Goal: Transaction & Acquisition: Subscribe to service/newsletter

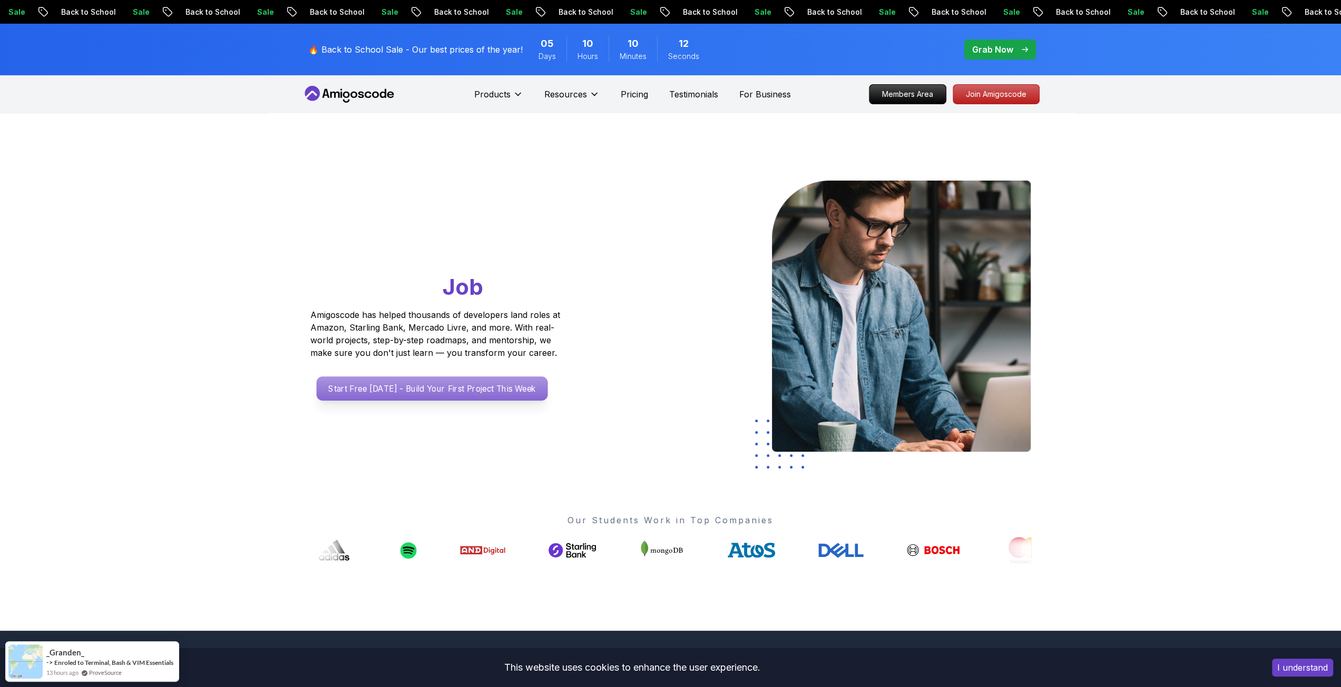
click at [451, 379] on p "Start Free Today - Build Your First Project This Week" at bounding box center [431, 389] width 231 height 24
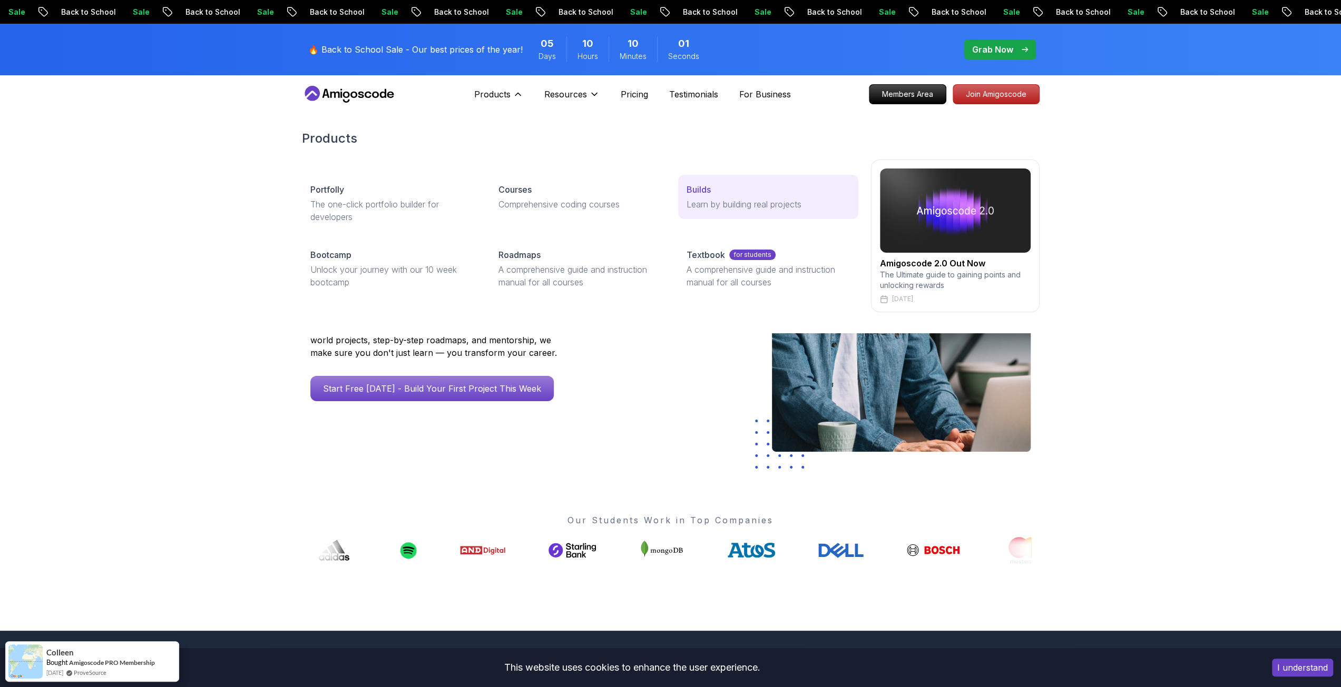
click at [719, 201] on p "Learn by building real projects" at bounding box center [767, 204] width 163 height 13
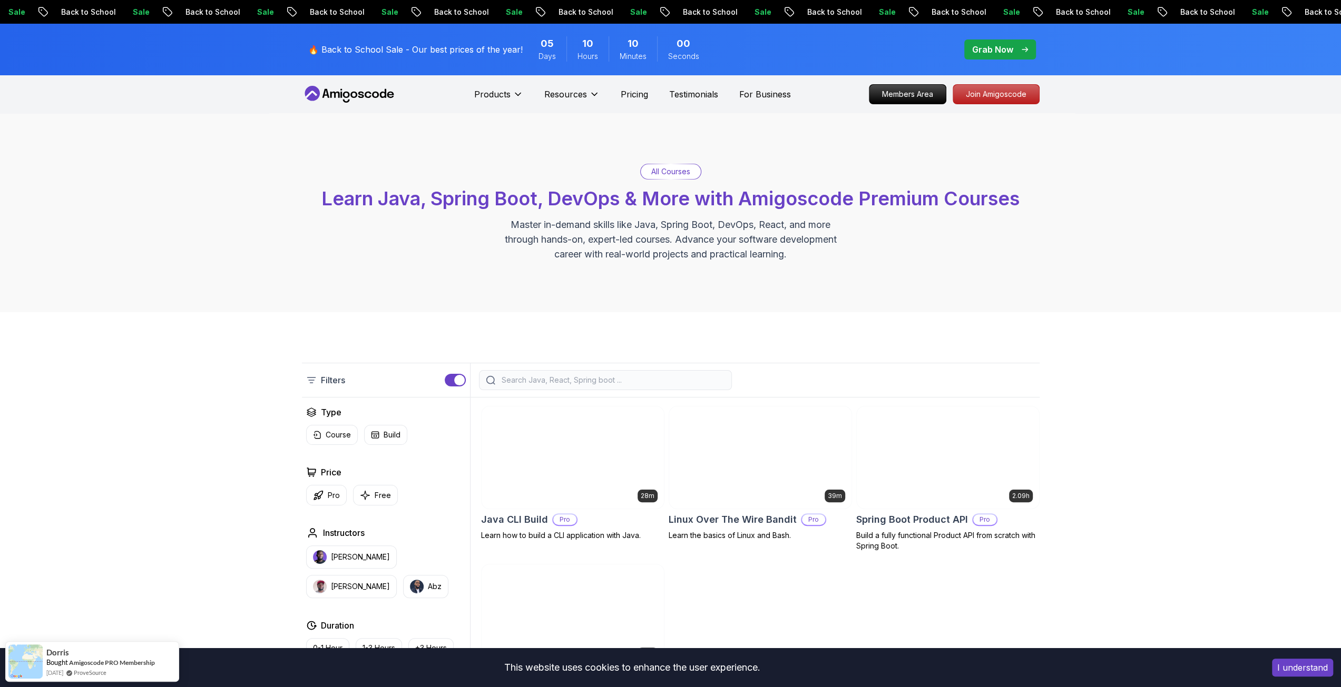
scroll to position [211, 0]
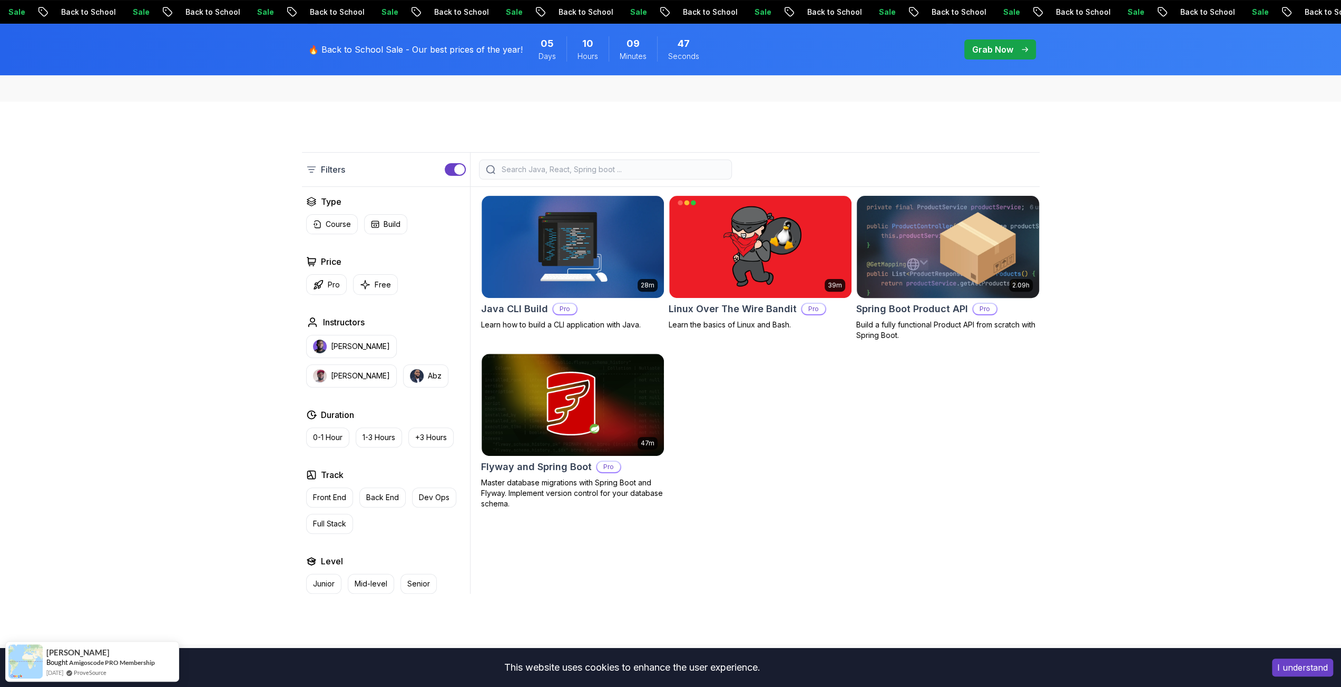
click at [906, 282] on img at bounding box center [947, 246] width 191 height 107
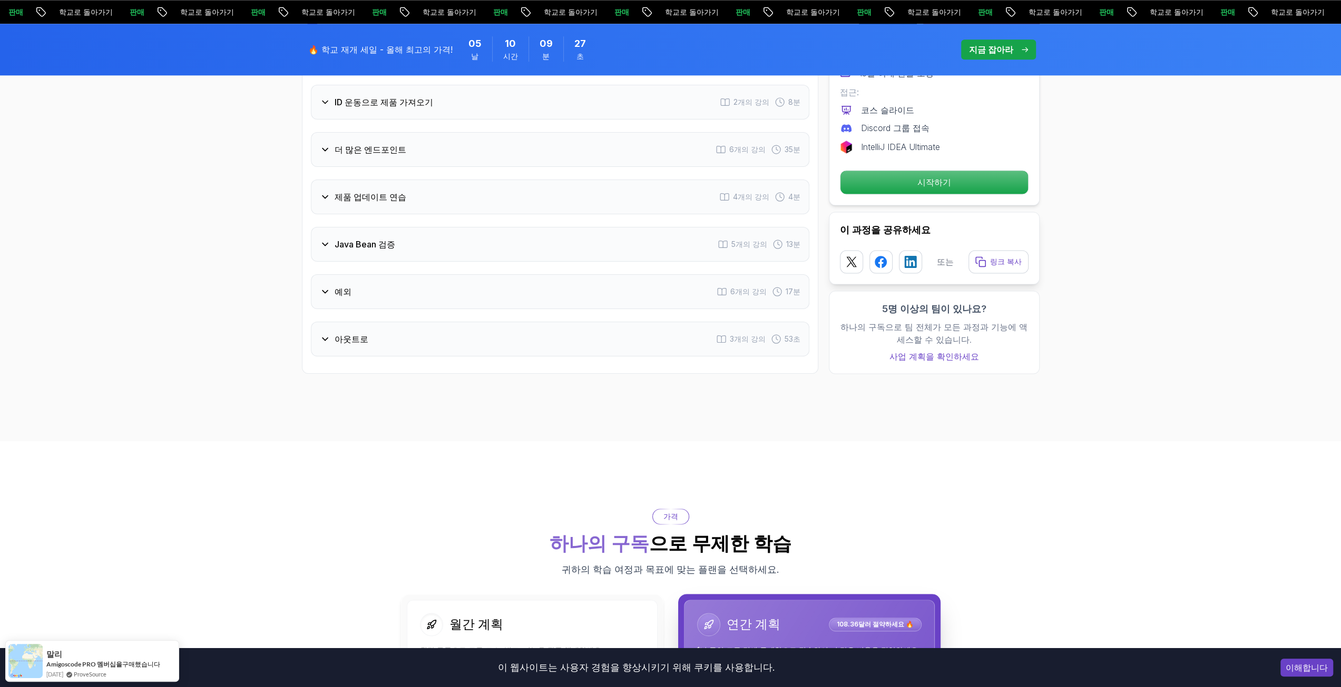
scroll to position [1226, 0]
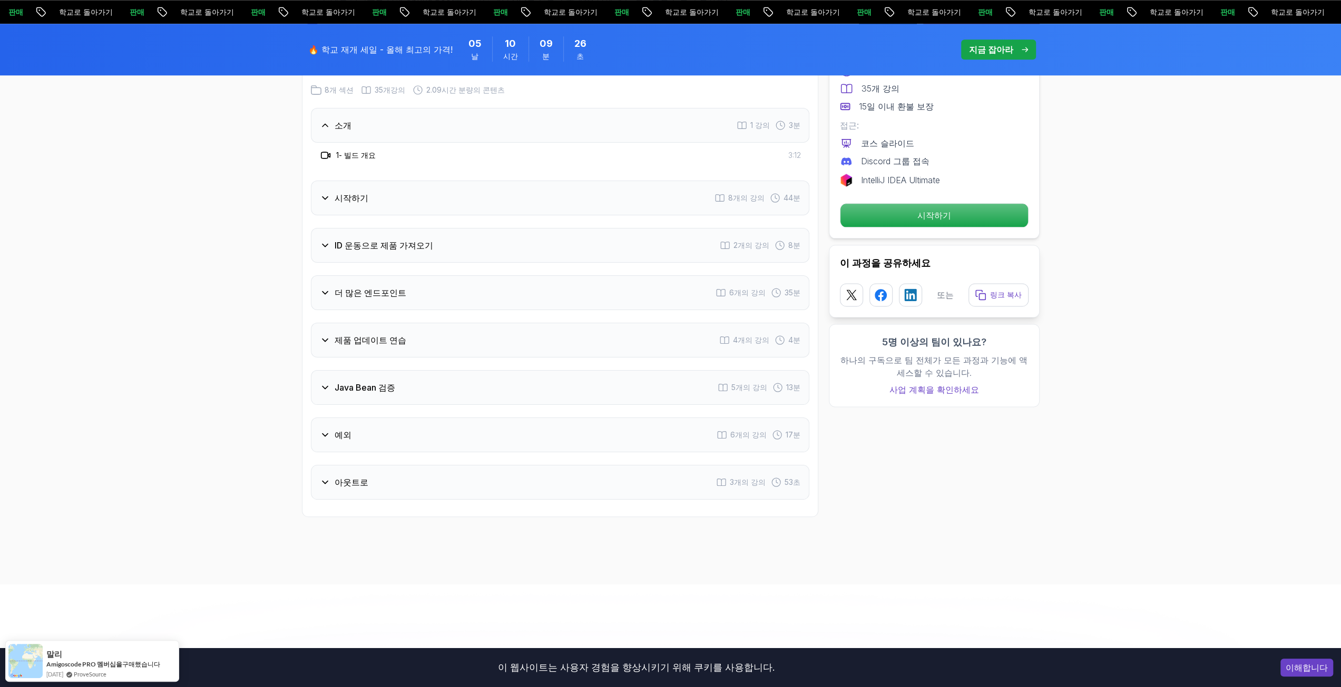
click at [327, 335] on icon at bounding box center [325, 340] width 11 height 11
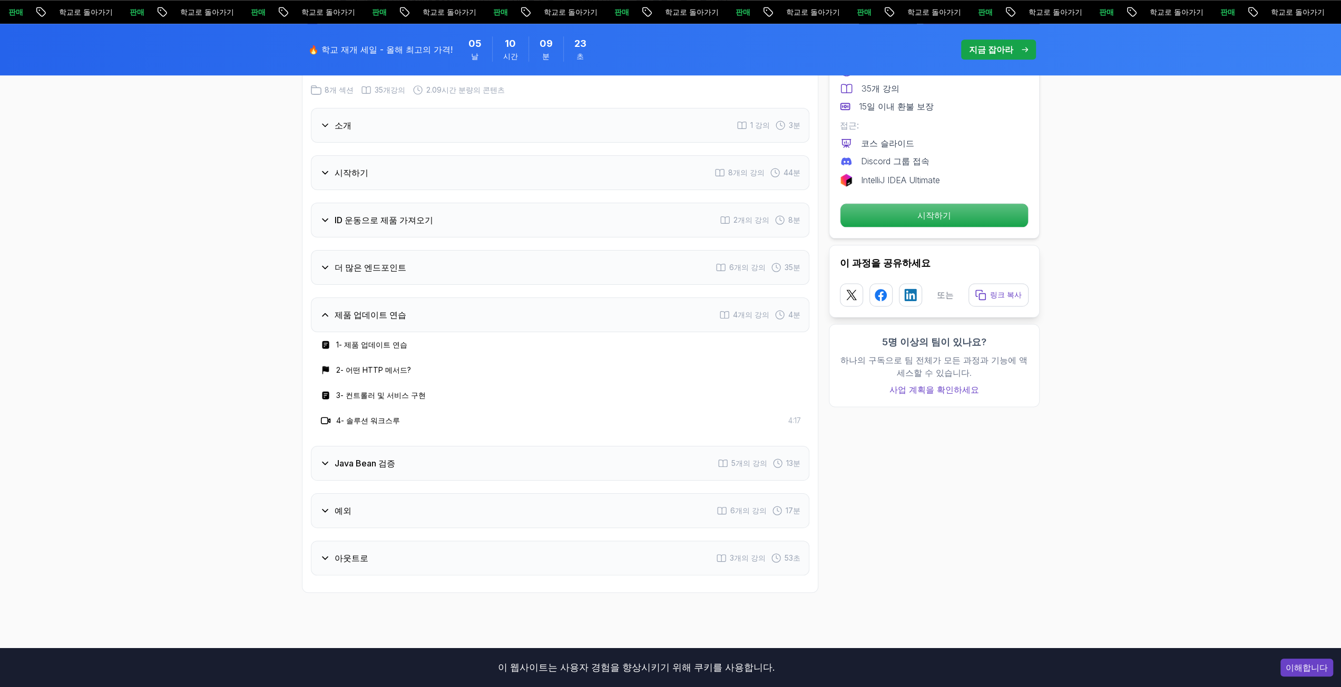
click at [374, 262] on font "더 많은 엔드포인트" at bounding box center [370, 267] width 72 height 11
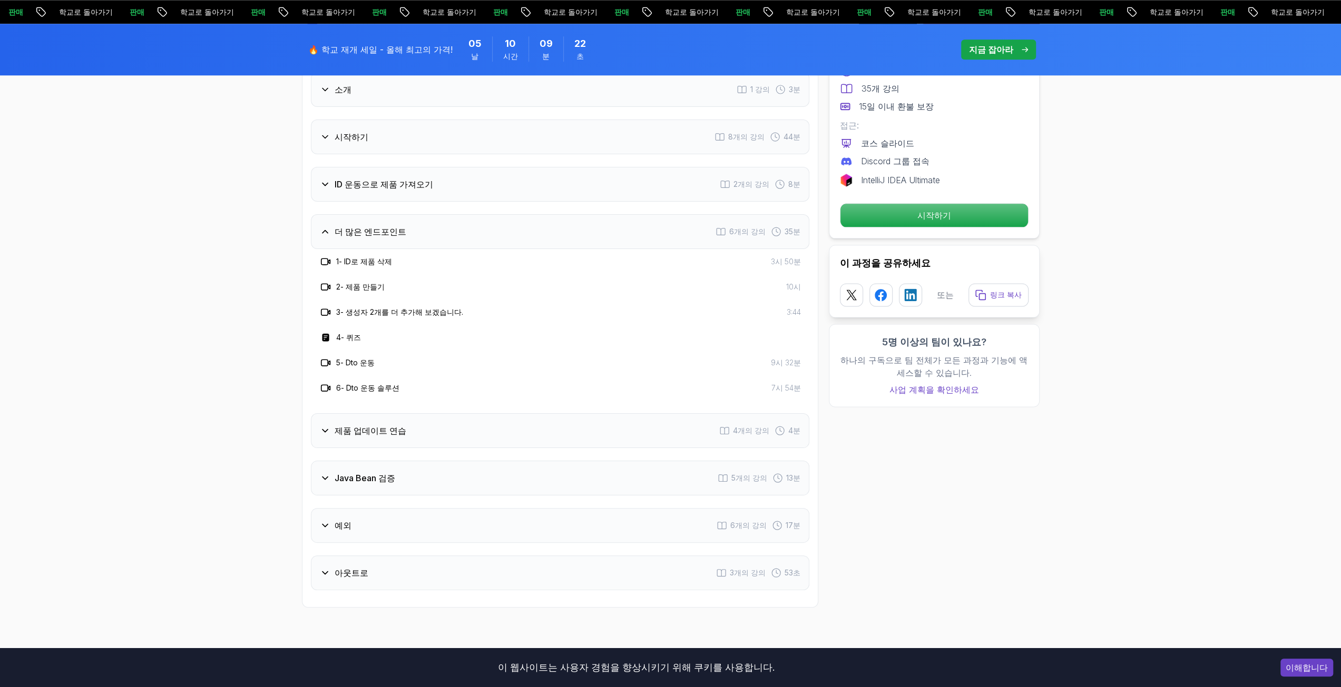
scroll to position [1279, 0]
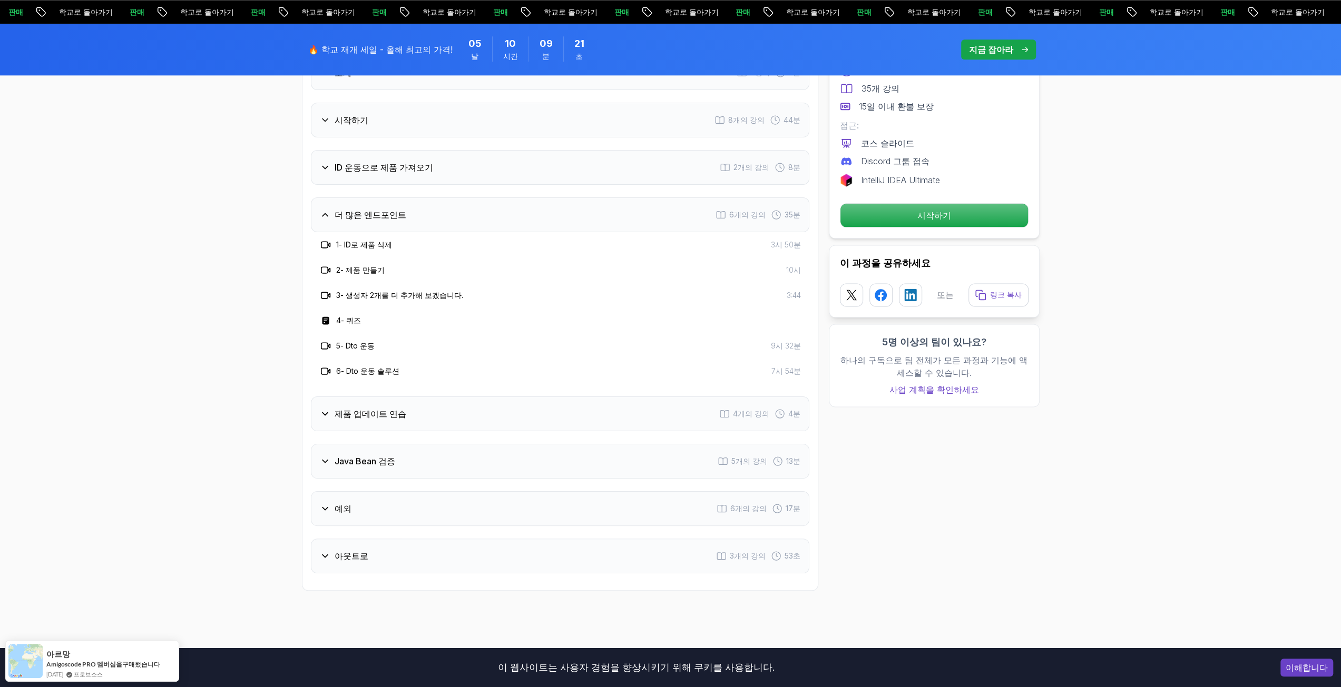
click at [359, 456] on font "Java Bean 검증" at bounding box center [364, 461] width 61 height 11
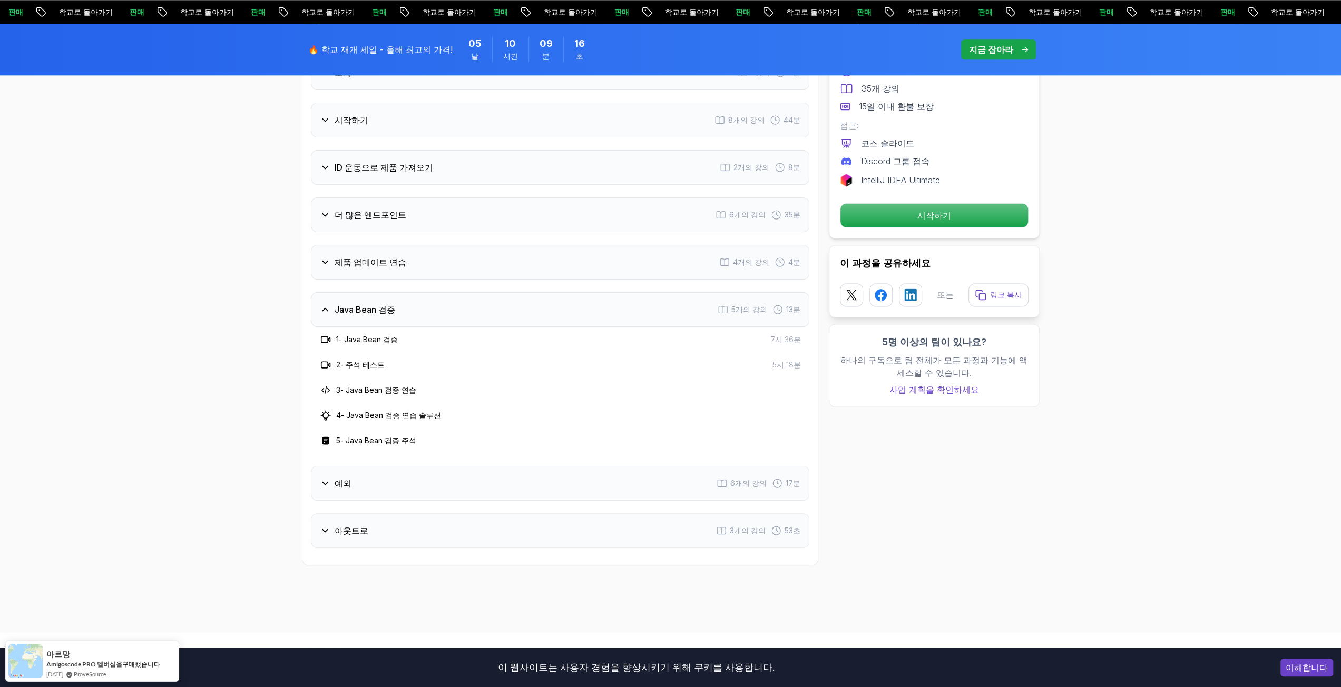
click at [342, 466] on div "예외 6개의 강의 17분" at bounding box center [560, 483] width 498 height 35
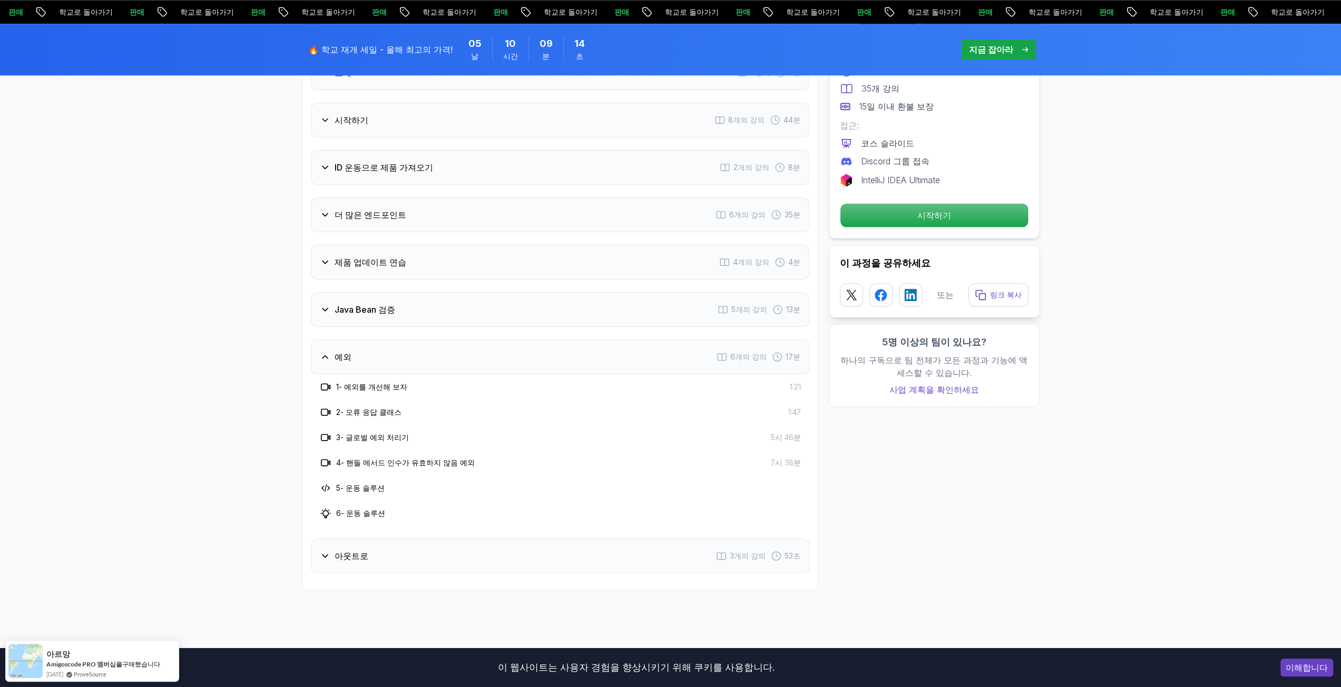
click at [365, 539] on div "아웃트로 3개의 강의 53초" at bounding box center [560, 556] width 498 height 35
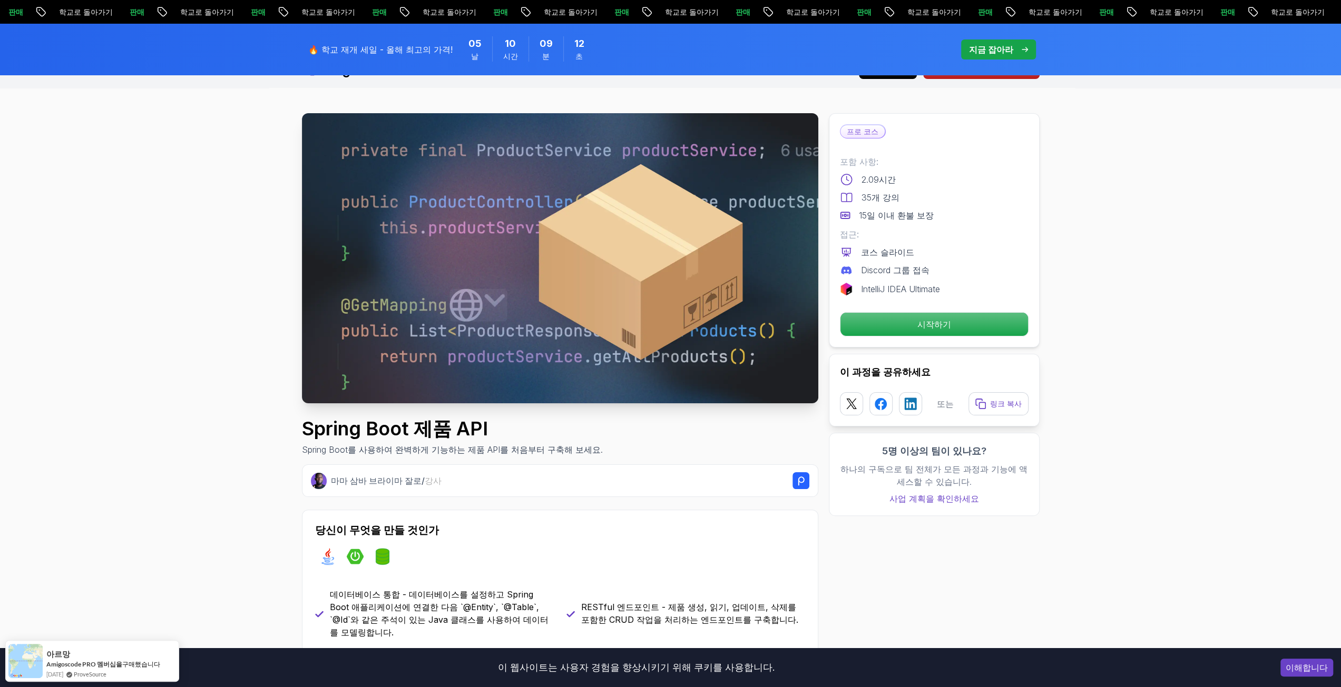
scroll to position [0, 0]
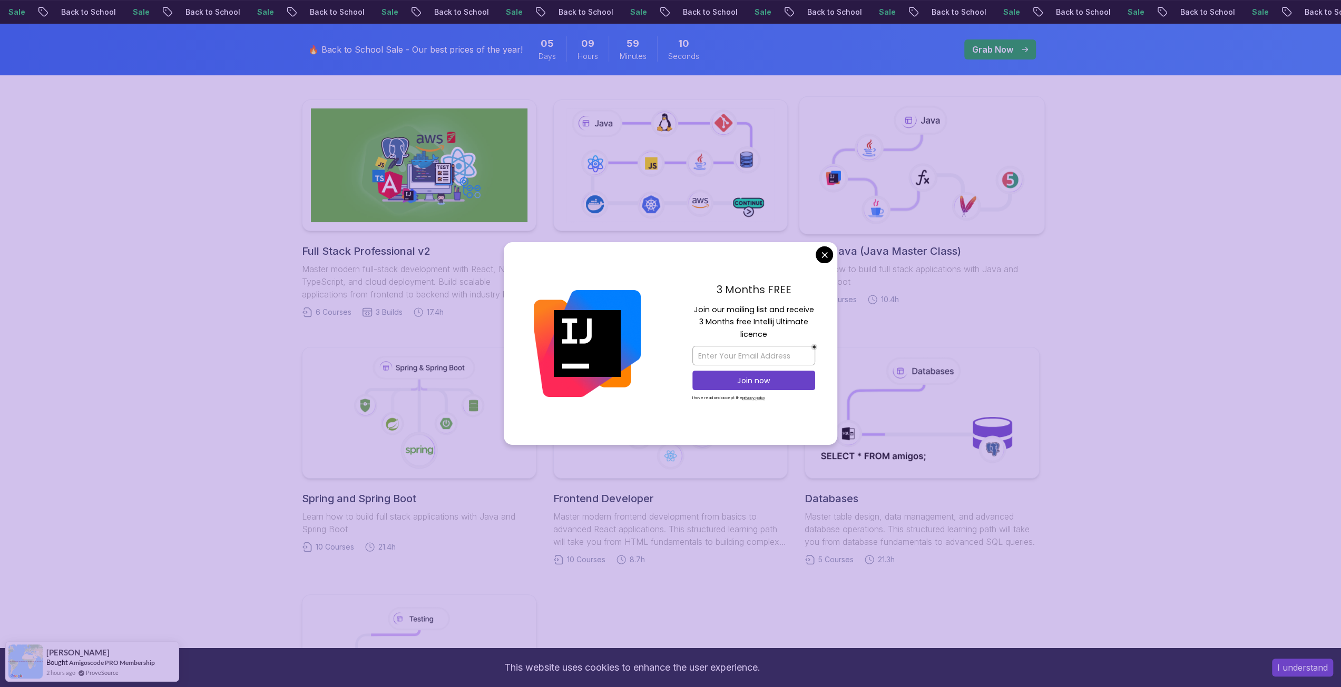
scroll to position [421, 0]
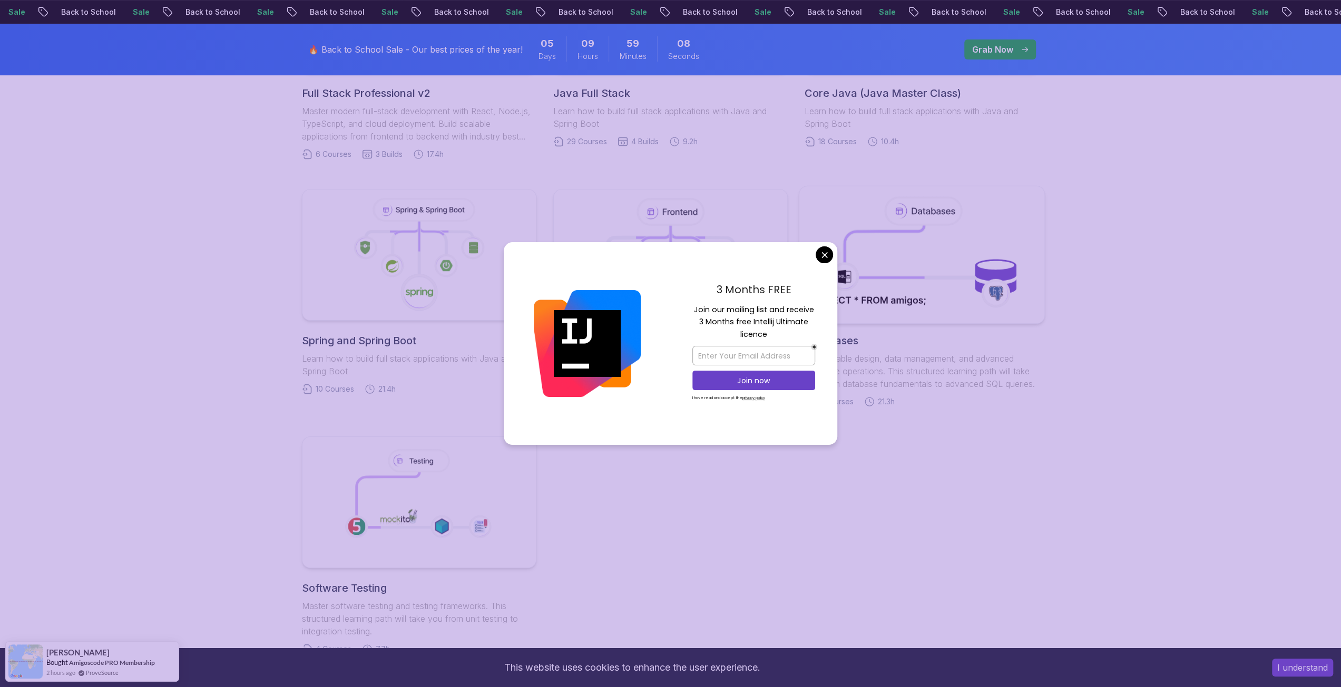
click at [821, 252] on body "Sale Back to School Sale Back to School Sale Back to School Sale Back to School…" at bounding box center [670, 399] width 1341 height 1640
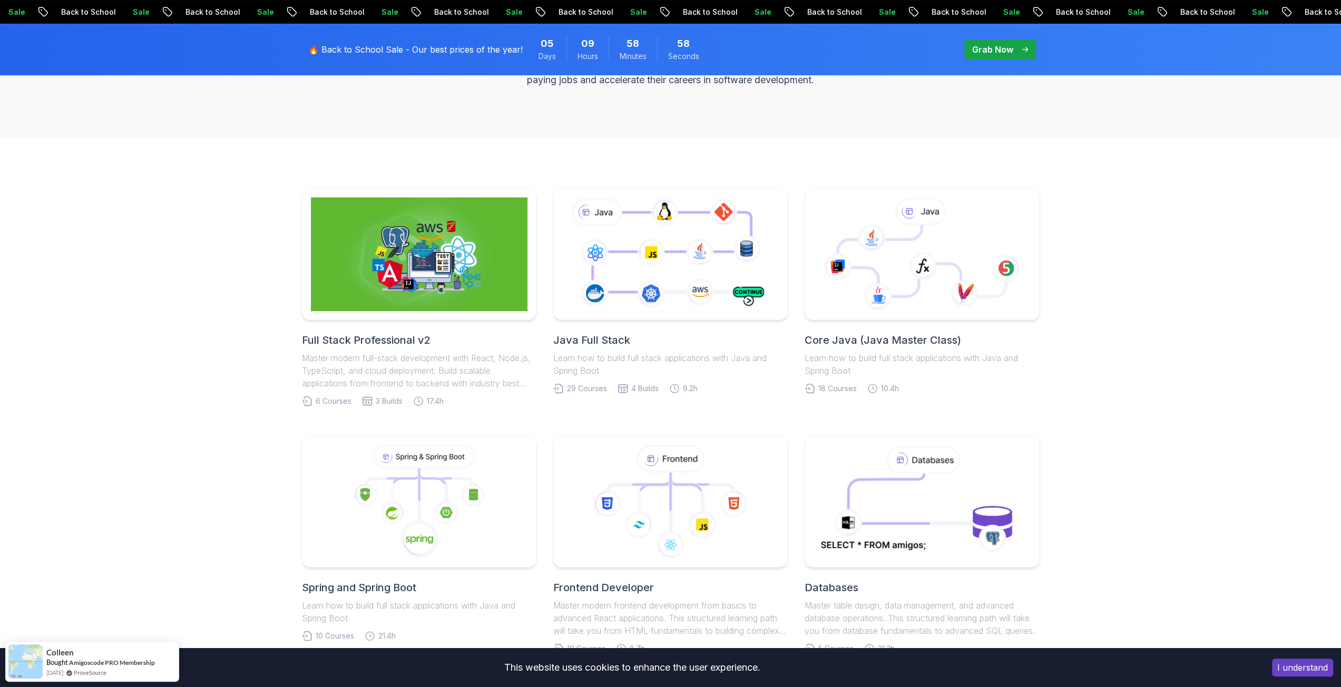
scroll to position [158, 0]
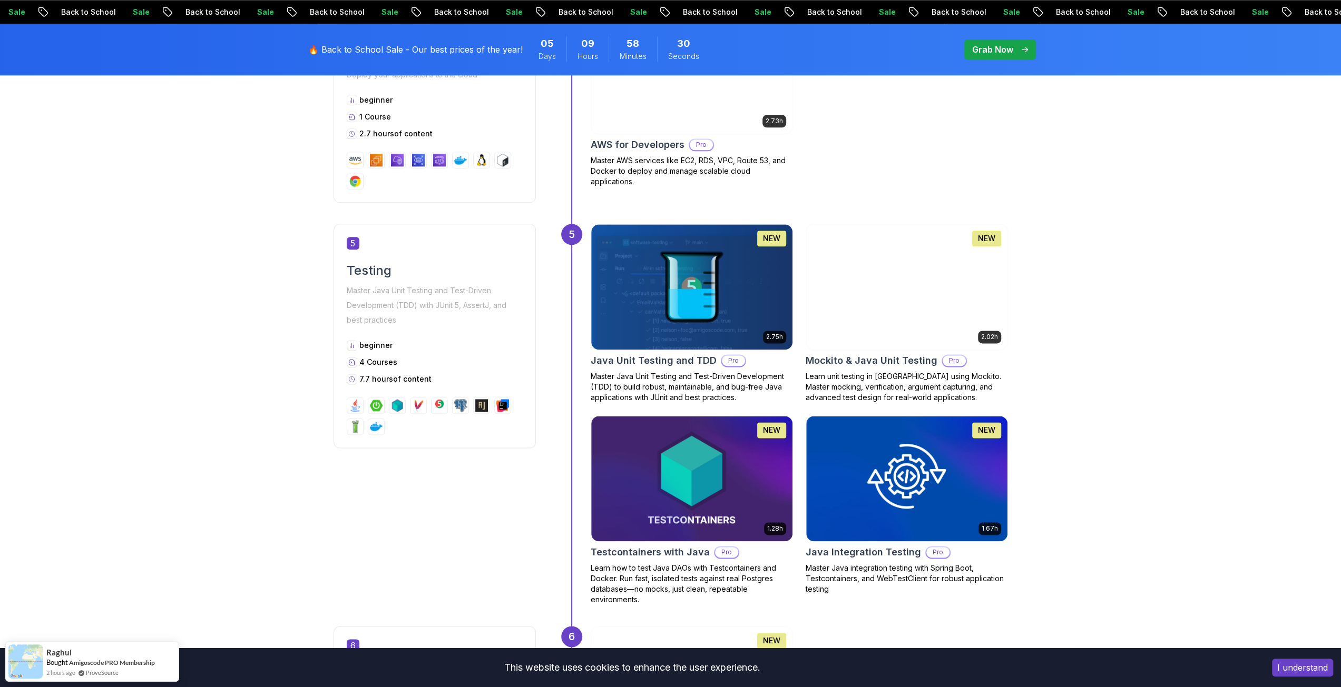
scroll to position [1422, 0]
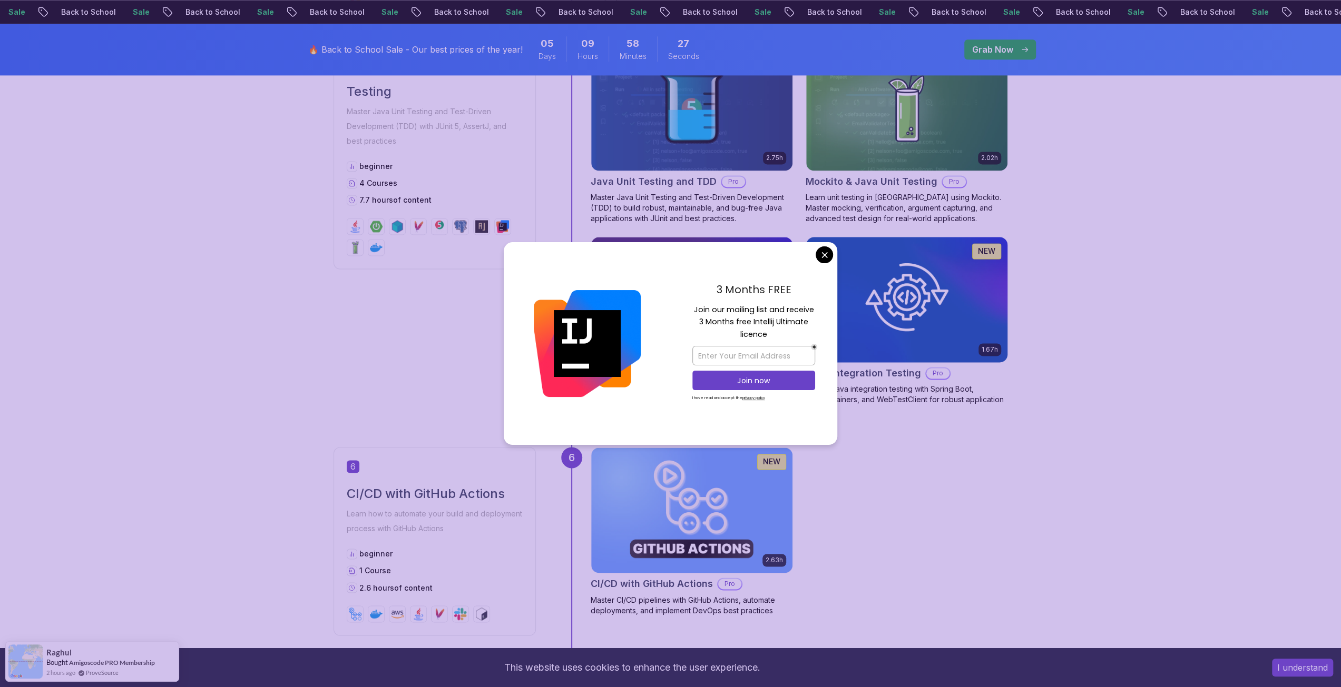
click at [822, 256] on body "Sale Back to School Sale Back to School Sale Back to School Sale Back to School…" at bounding box center [670, 139] width 1341 height 3123
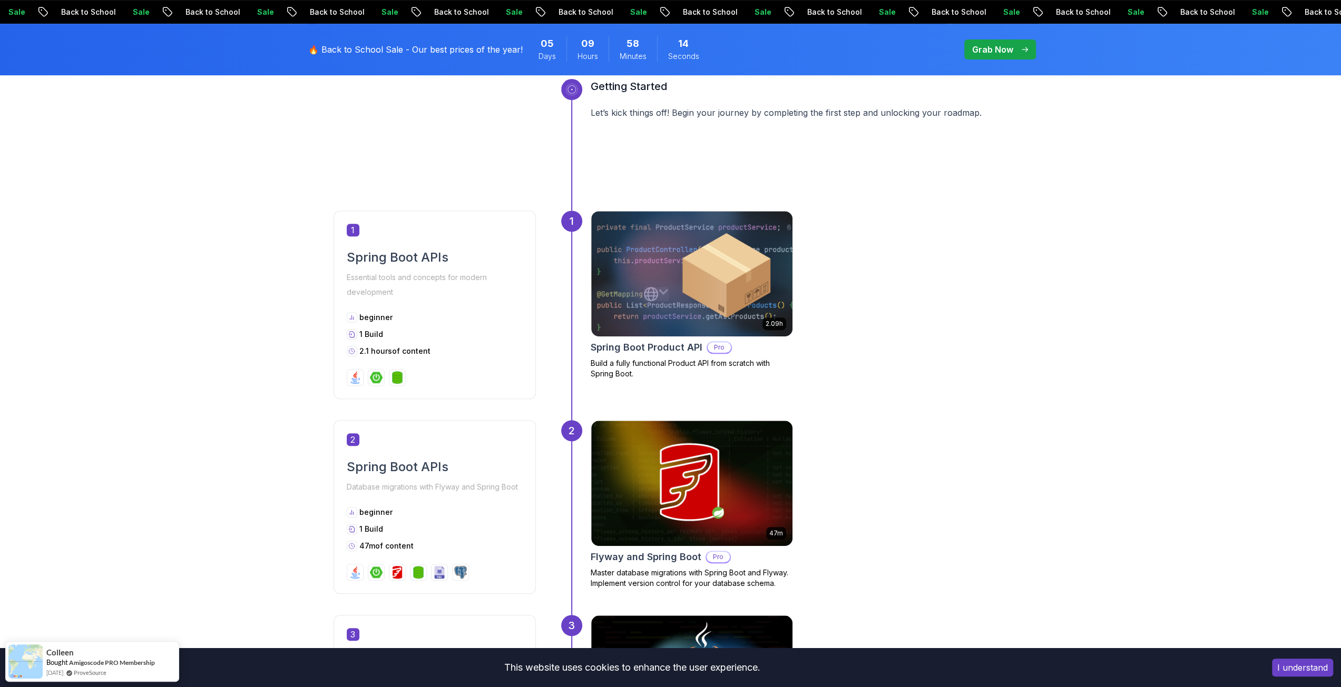
scroll to position [369, 0]
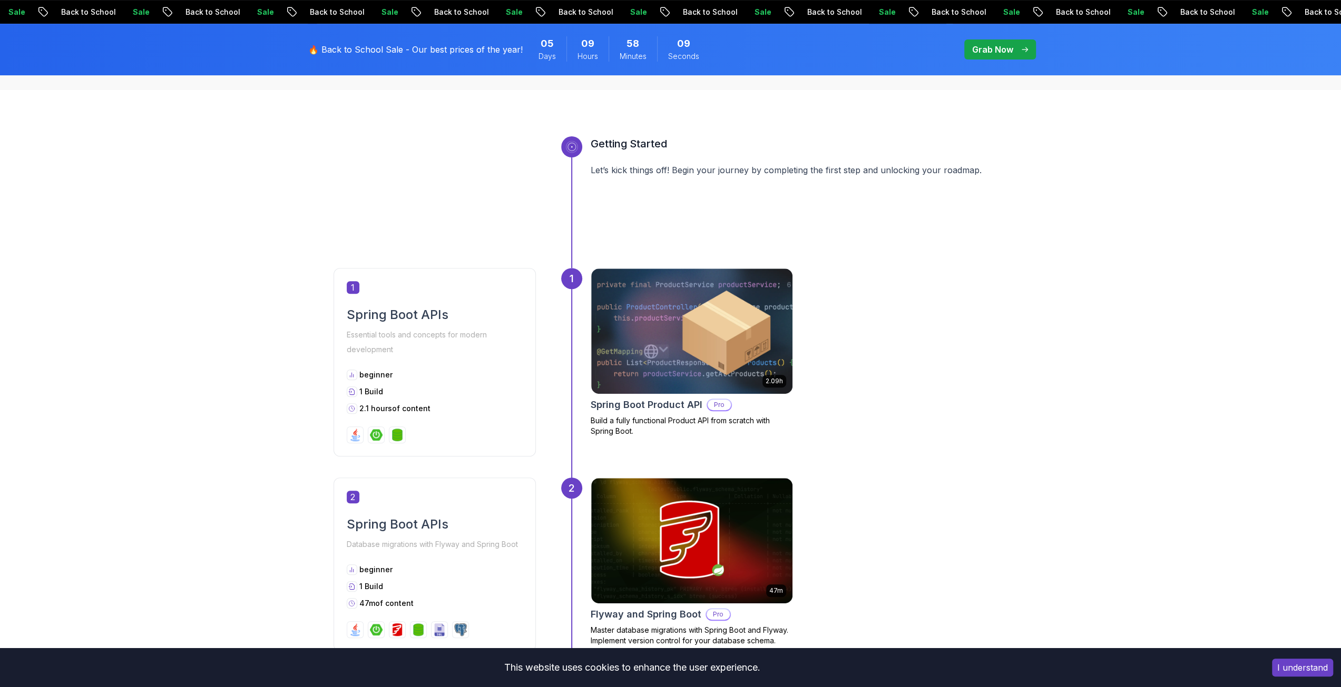
click at [431, 308] on h2 "Spring Boot APIs" at bounding box center [435, 315] width 176 height 17
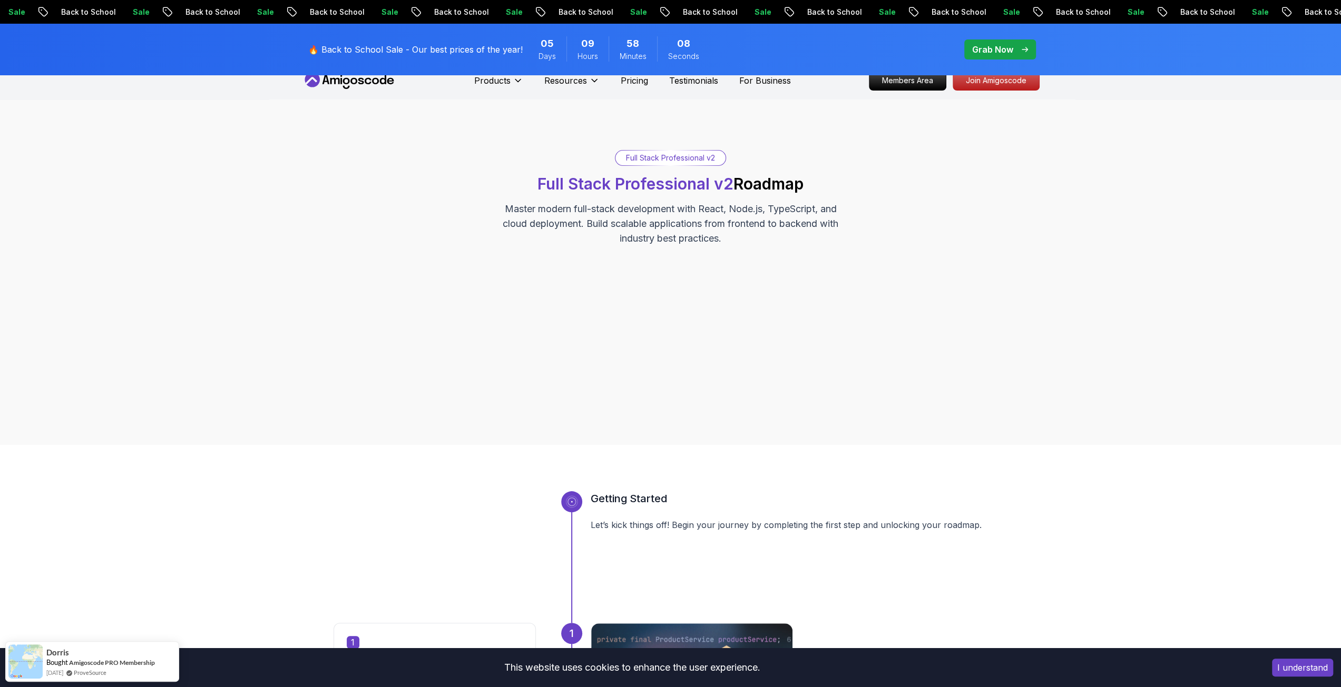
scroll to position [0, 0]
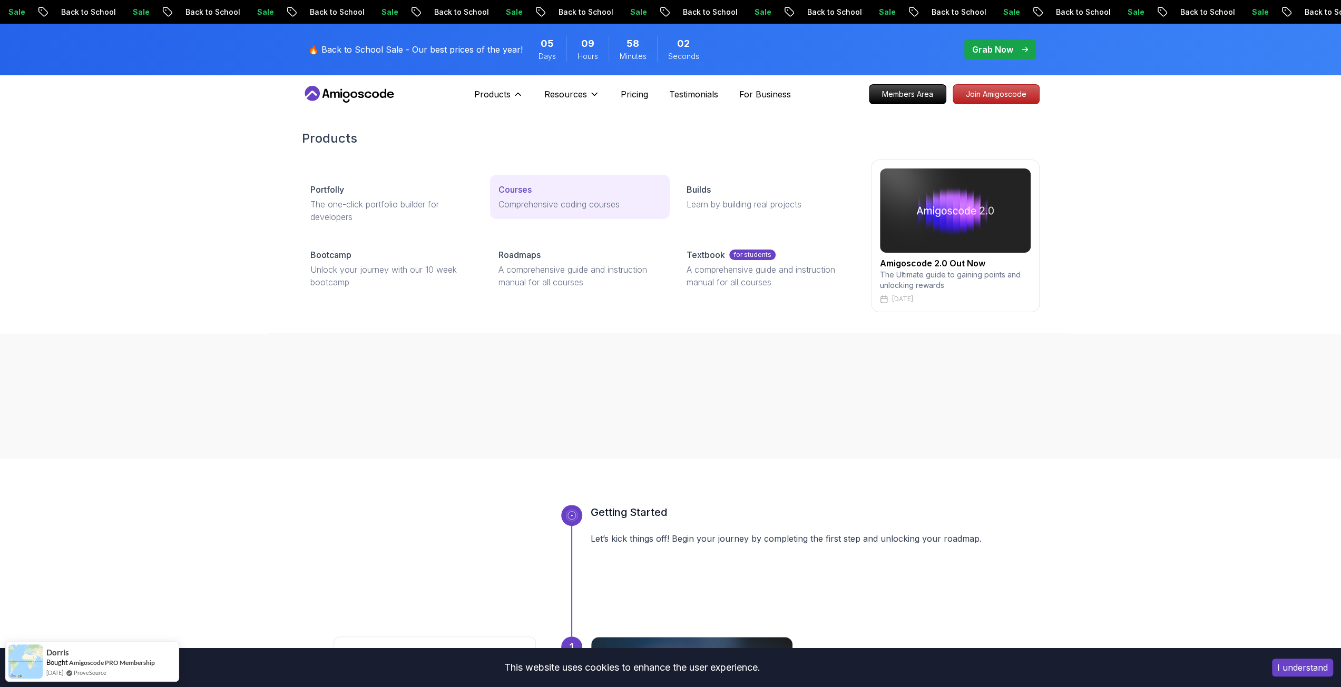
click at [523, 197] on link "Courses Comprehensive coding courses" at bounding box center [580, 197] width 180 height 44
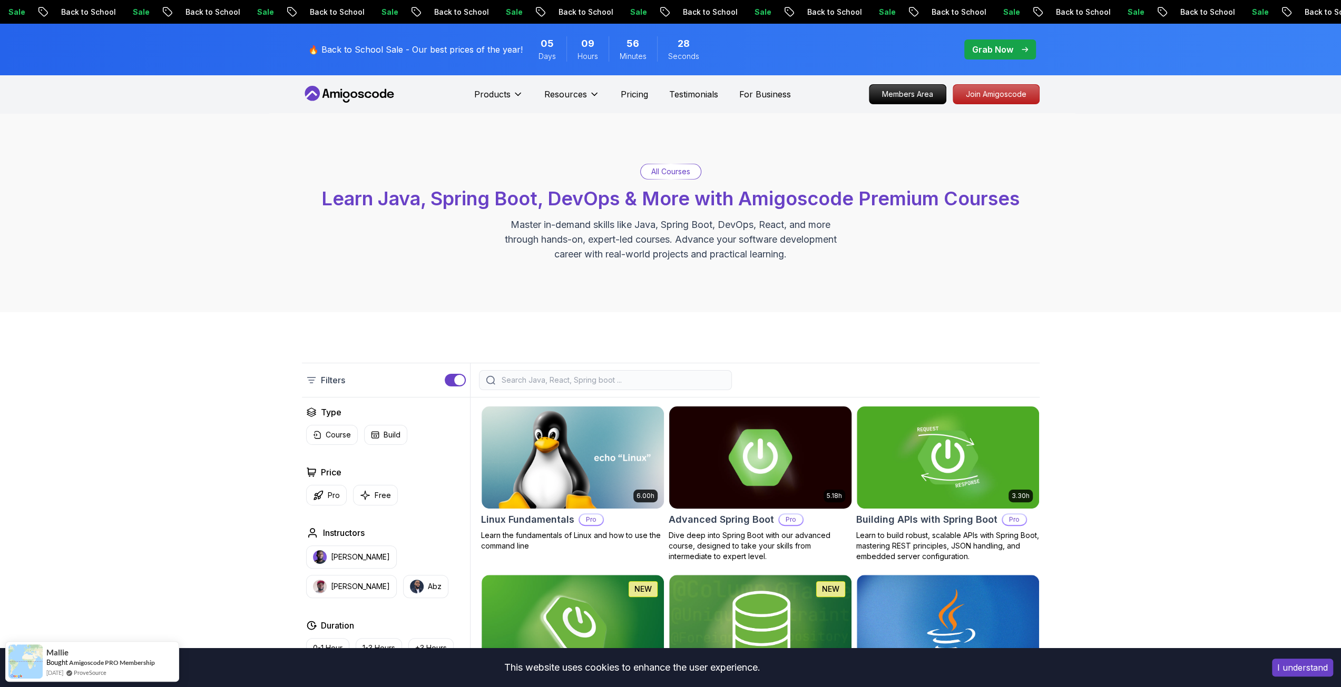
click at [748, 464] on img at bounding box center [759, 457] width 191 height 107
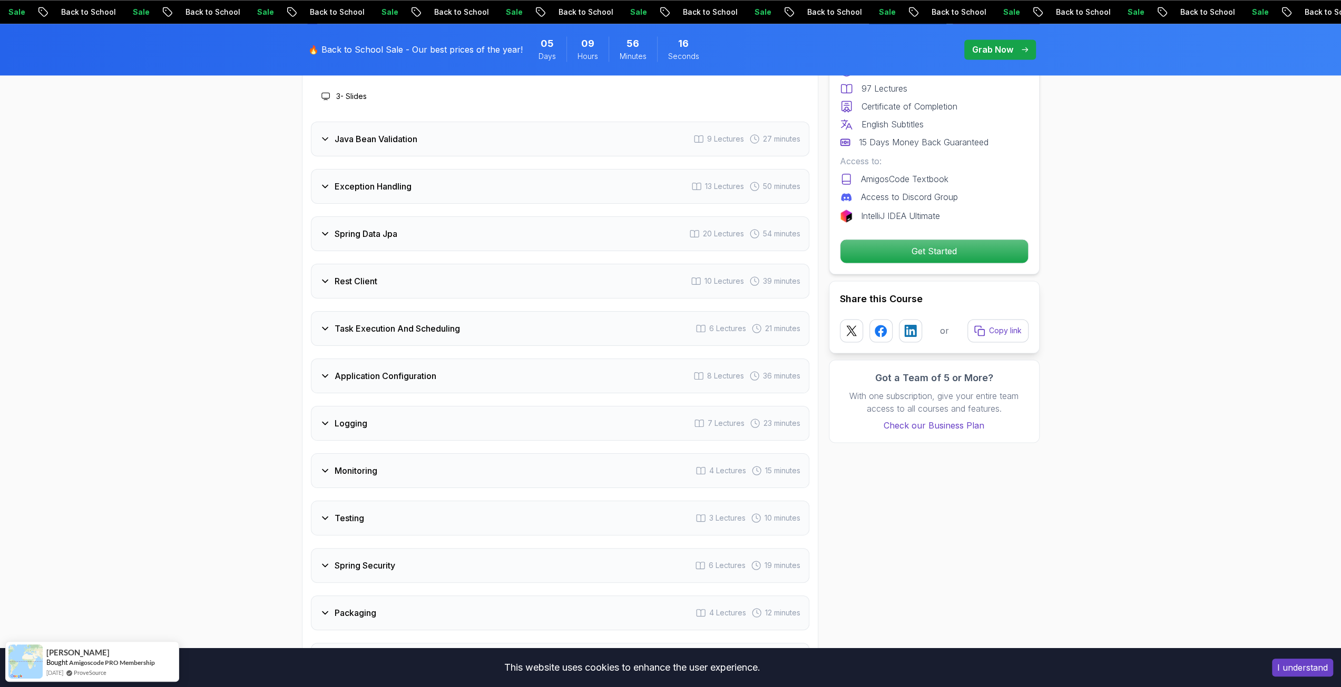
scroll to position [1580, 0]
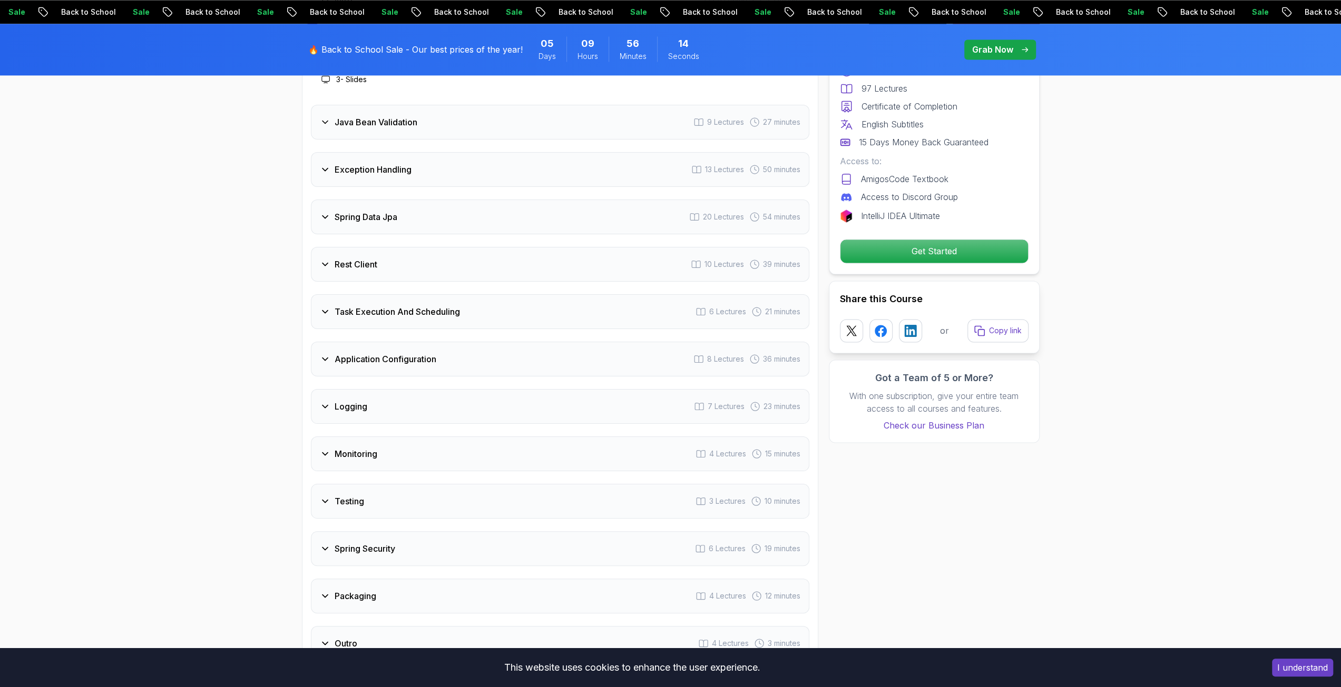
click at [359, 543] on h3 "Spring Security" at bounding box center [364, 549] width 61 height 13
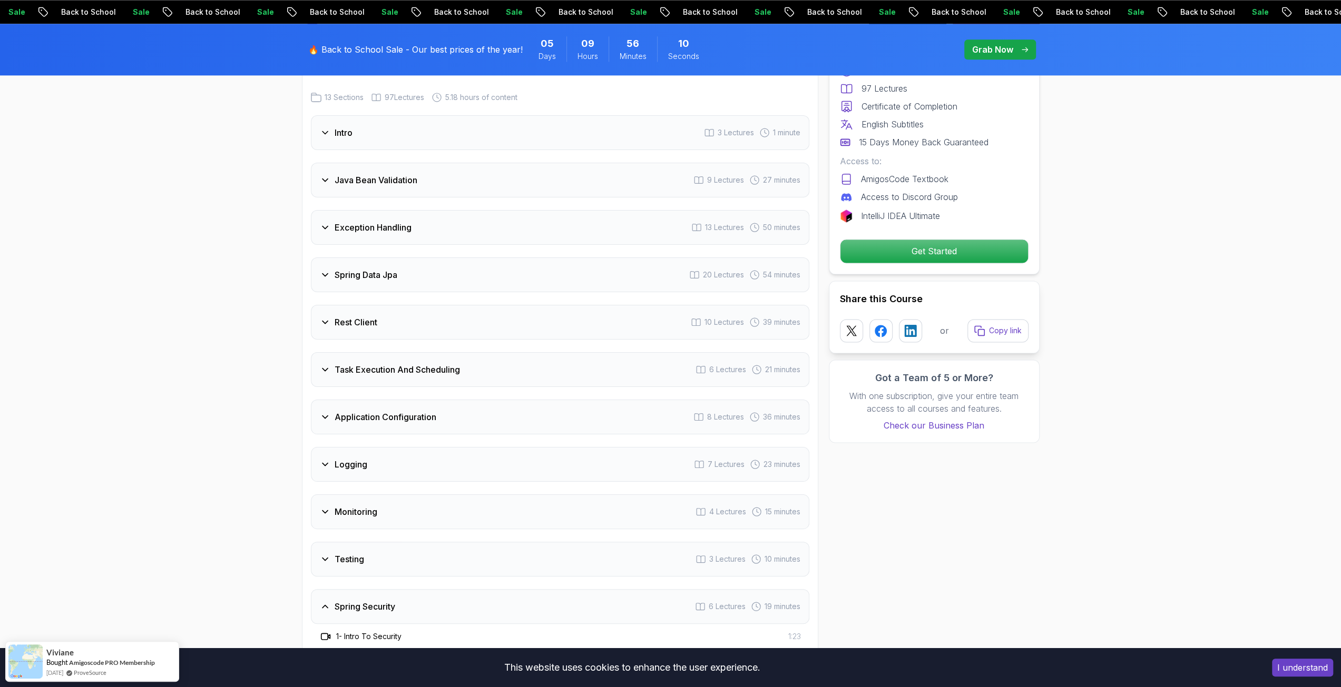
scroll to position [1422, 0]
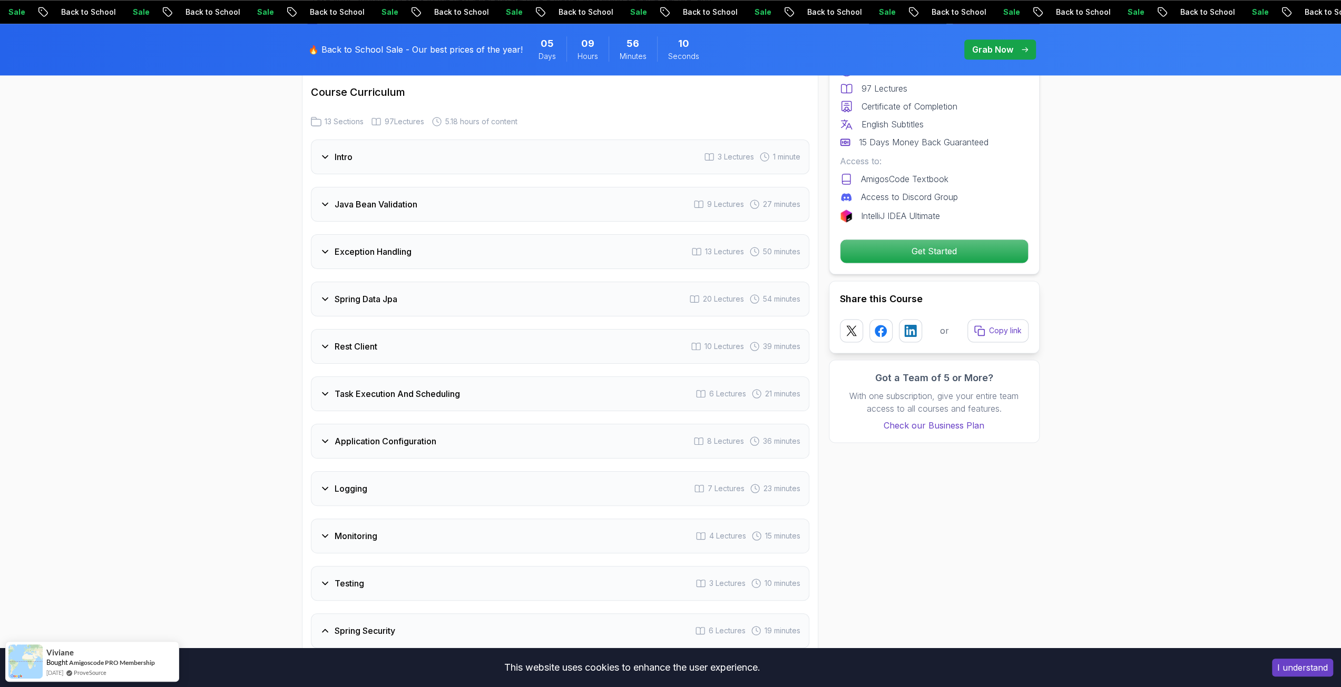
click at [375, 471] on div "Logging 7 Lectures 23 minutes" at bounding box center [560, 488] width 498 height 35
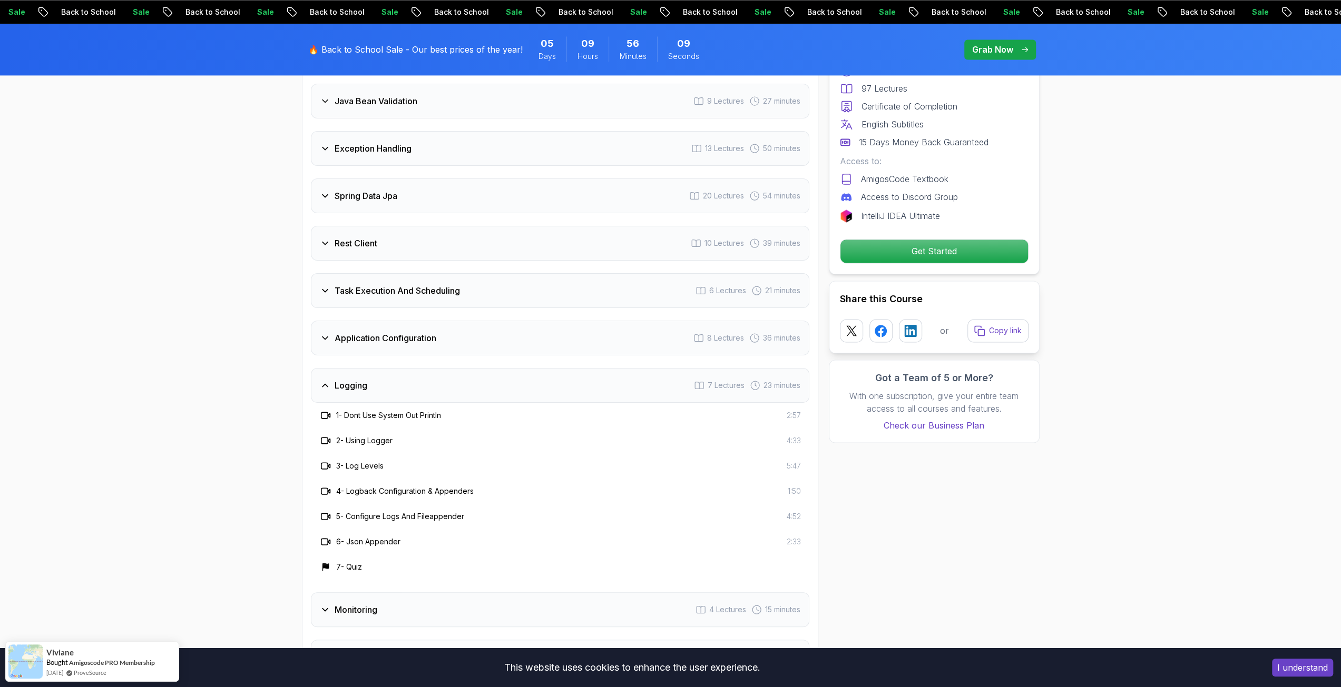
scroll to position [1528, 0]
click at [362, 602] on h3 "Monitoring" at bounding box center [355, 608] width 43 height 13
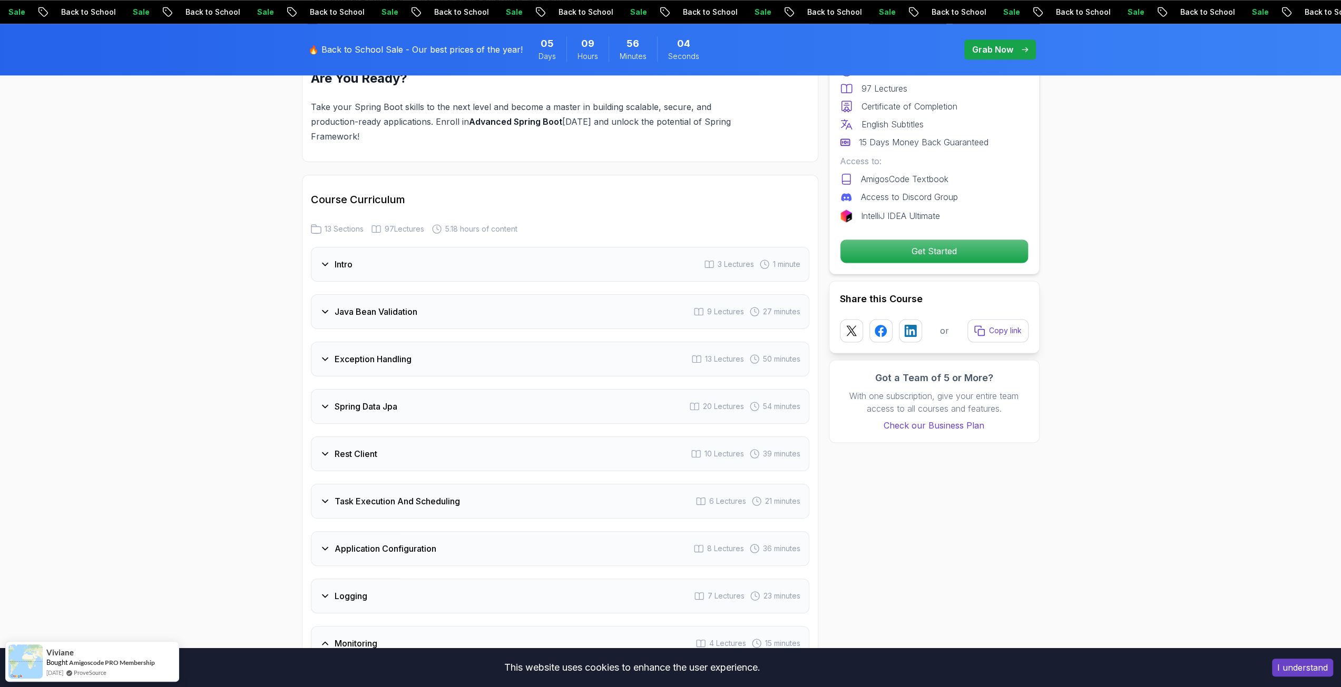
scroll to position [1264, 0]
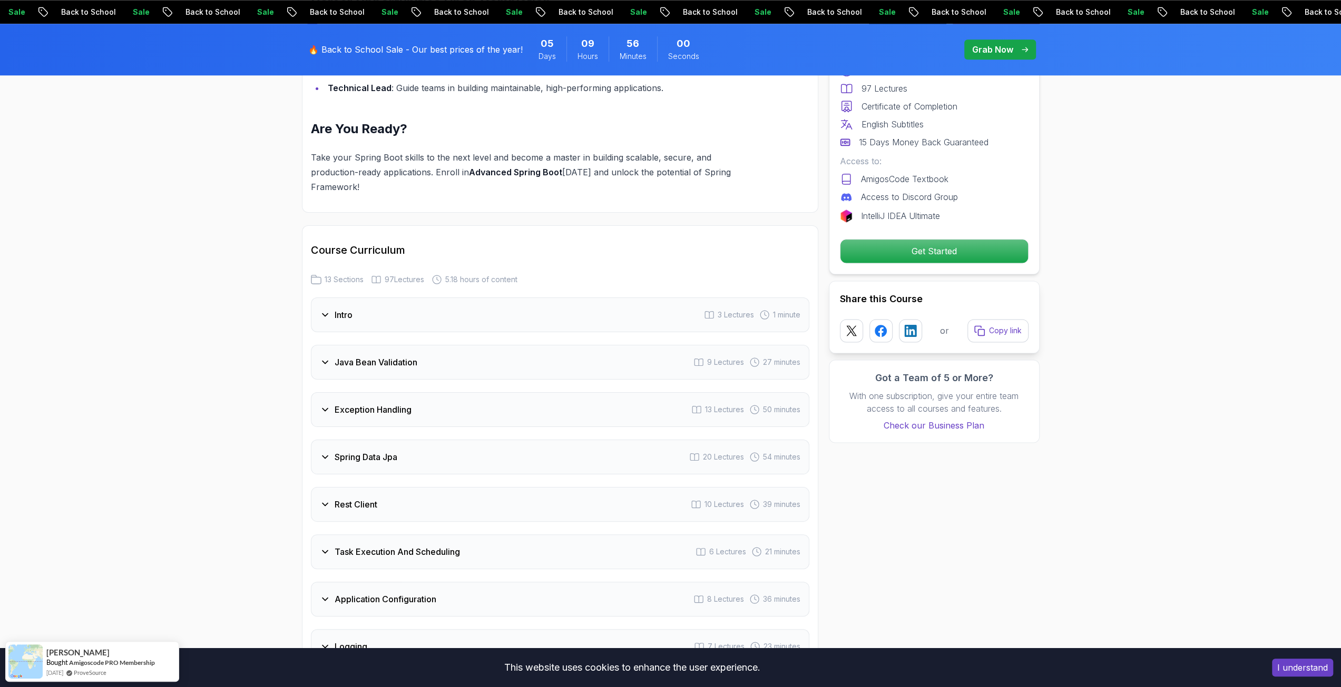
click at [435, 345] on div "Java Bean Validation 9 Lectures 27 minutes" at bounding box center [560, 362] width 498 height 35
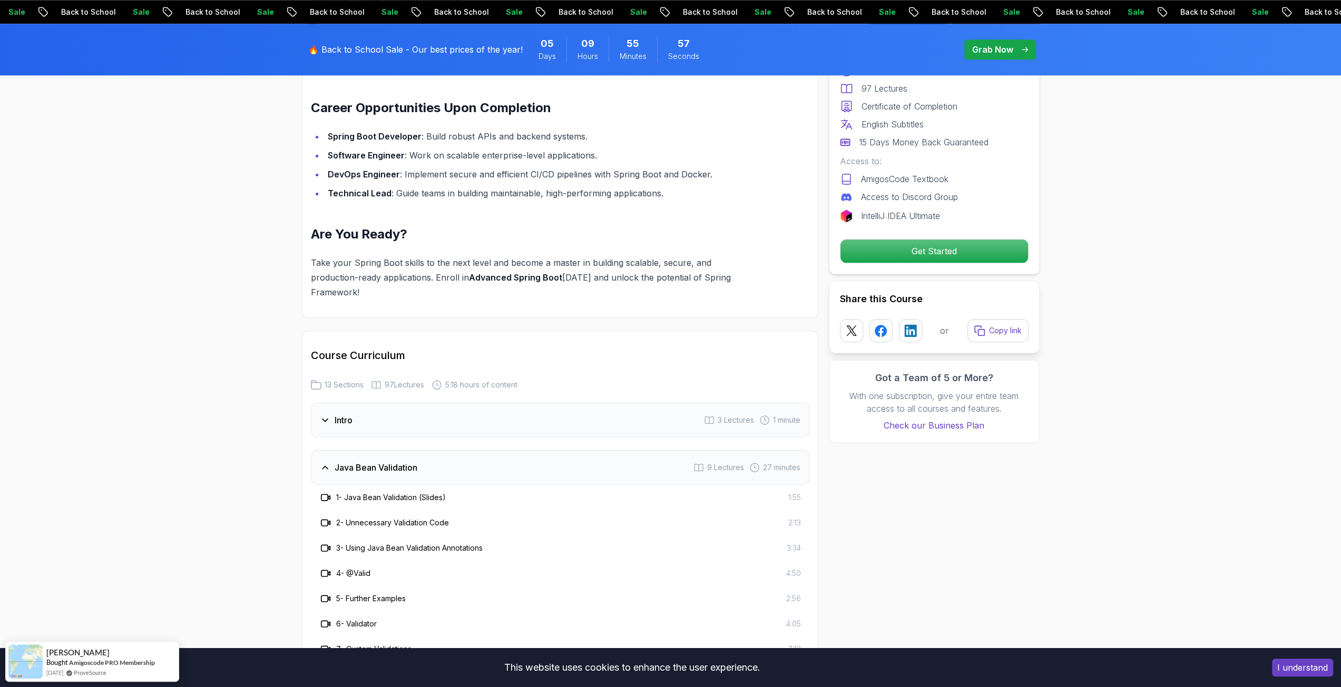
scroll to position [1317, 0]
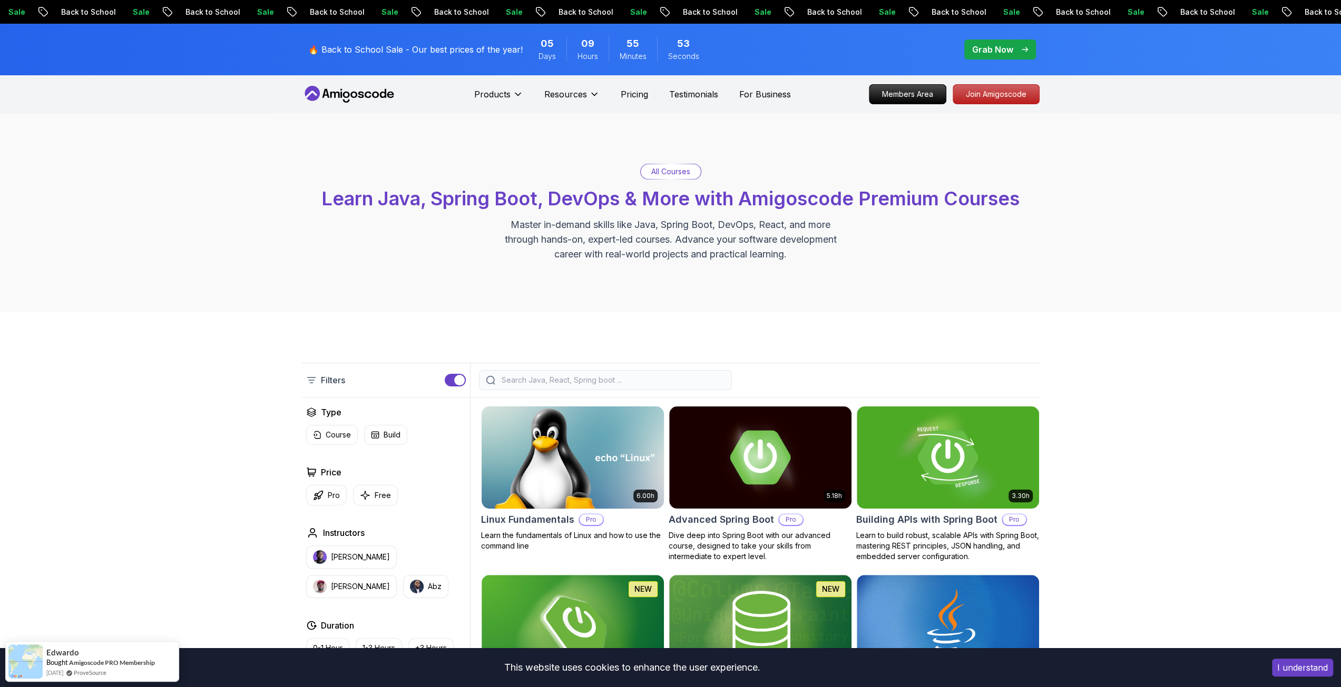
click at [565, 468] on img at bounding box center [572, 457] width 191 height 107
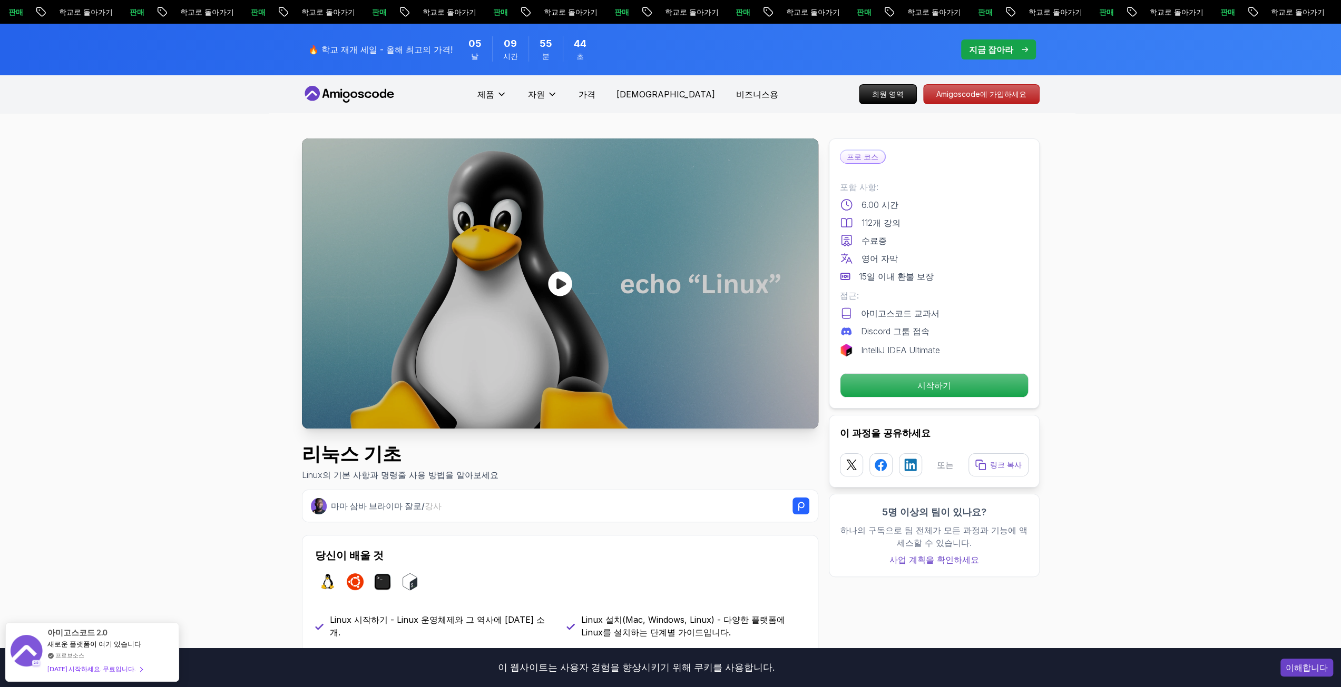
click at [881, 372] on div "프로 코스 포함 사항: 6.00 시간 112개 강의 수료증 영어 자막 15일 이내 환불 보장 접근: 아미고스코드 교과서 Discord 그룹 접…" at bounding box center [934, 274] width 211 height 270
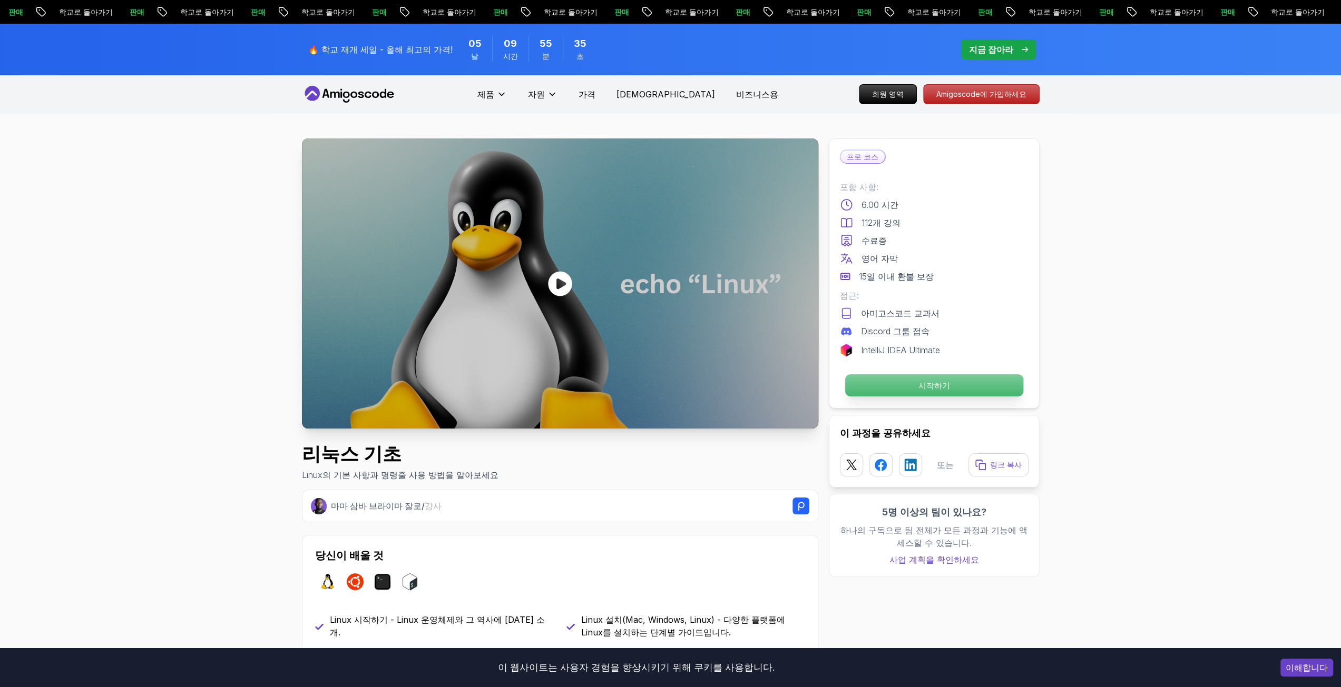
click at [876, 383] on p "시작하기" at bounding box center [933, 386] width 178 height 22
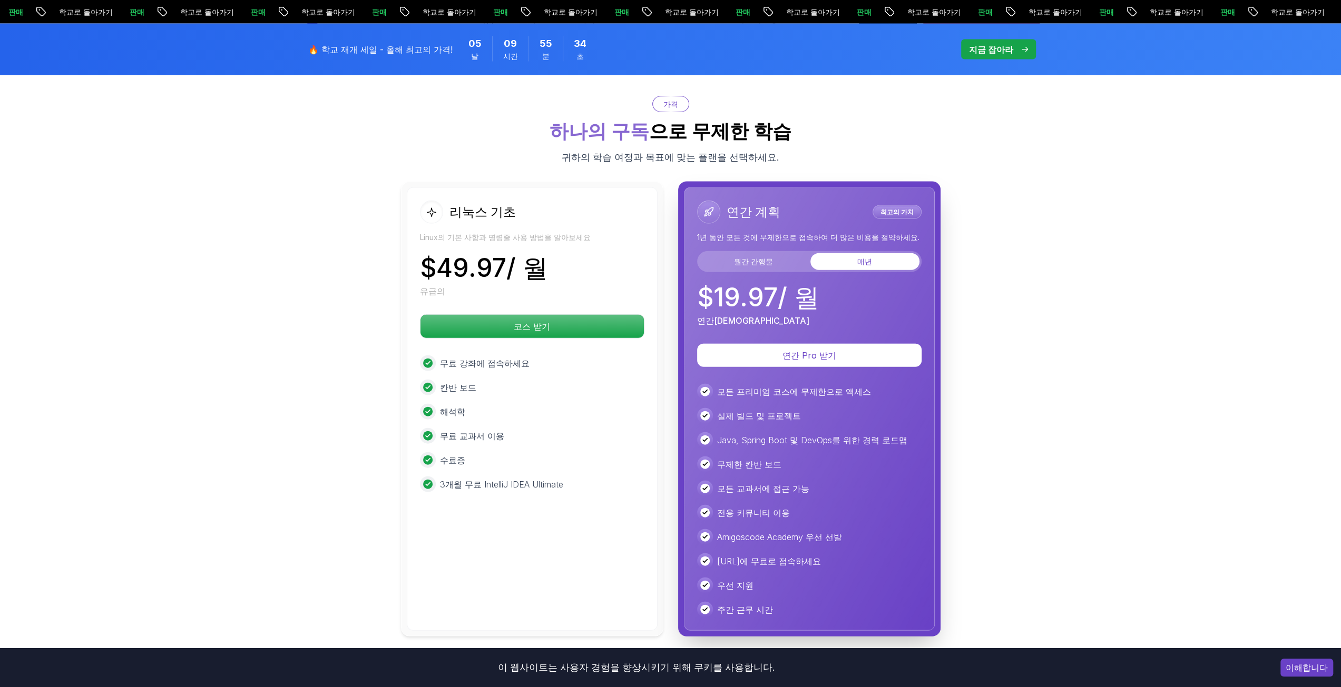
scroll to position [2302, 0]
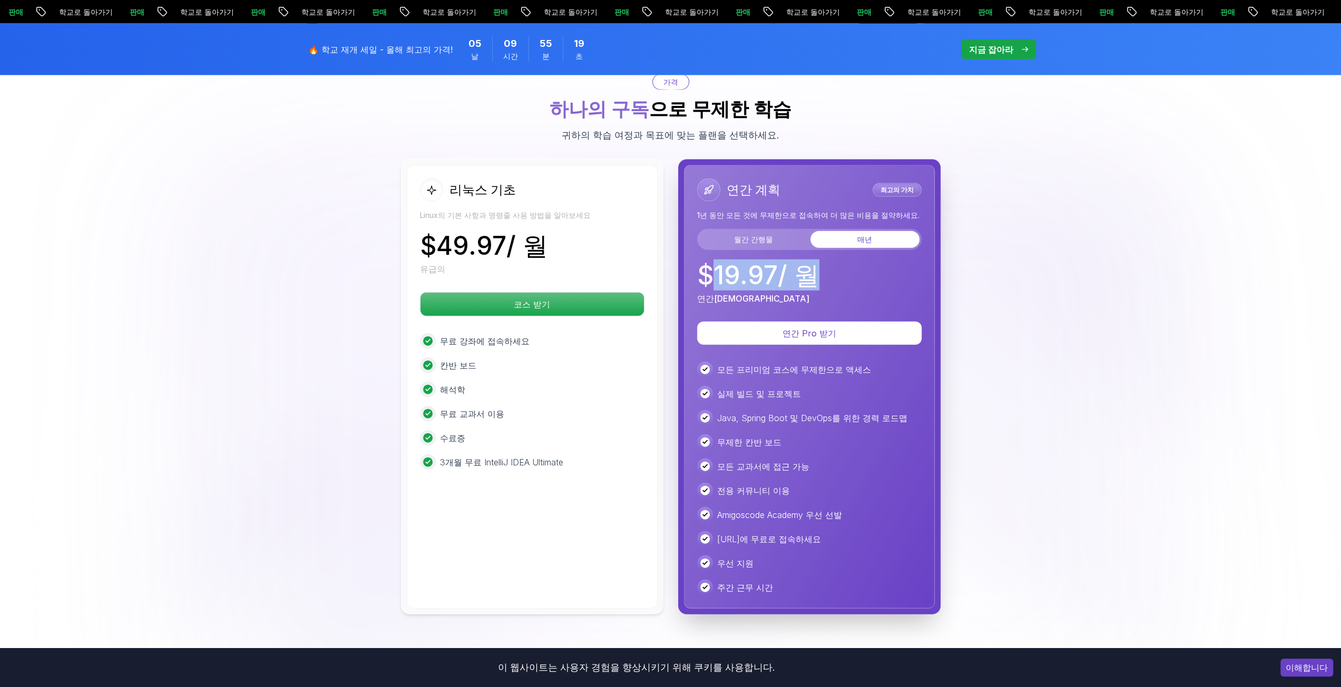
drag, startPoint x: 717, startPoint y: 266, endPoint x: 830, endPoint y: 266, distance: 113.2
click at [830, 266] on div "$ 19.97 / 월 연간 지불" at bounding box center [809, 284] width 224 height 42
click at [784, 237] on button "월간 간행물" at bounding box center [753, 239] width 109 height 17
click at [884, 266] on div "$ 19.97 / 월 연간 지불" at bounding box center [809, 284] width 224 height 42
click at [876, 231] on button "매년" at bounding box center [864, 239] width 109 height 17
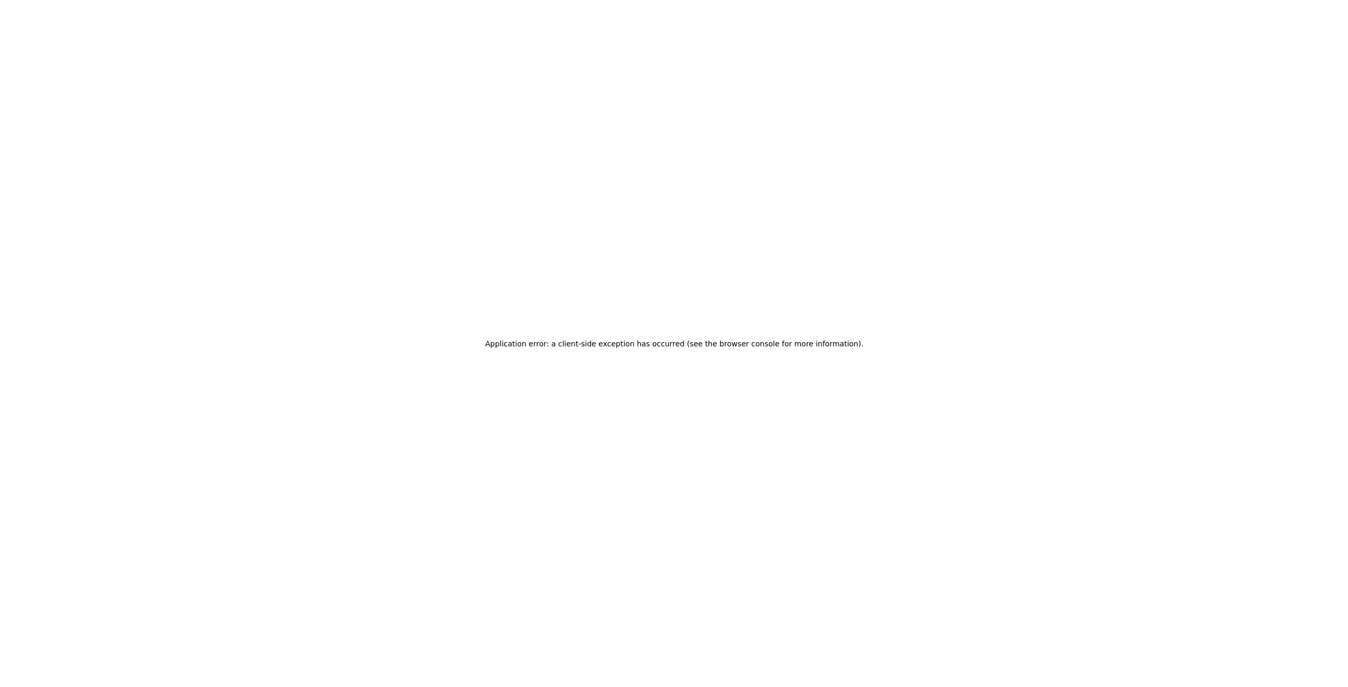
scroll to position [0, 0]
